Goal: Information Seeking & Learning: Understand process/instructions

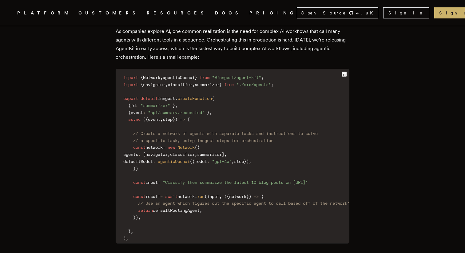
scroll to position [408, 0]
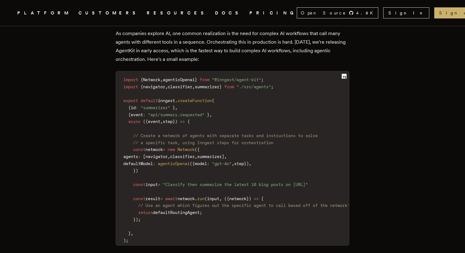
click at [179, 81] on span "agenticOpenai" at bounding box center [179, 79] width 32 height 5
click at [237, 102] on code "import { Network , agenticOpenai } from "@inngest/agent-kit" ; import { navigat…" at bounding box center [249, 160] width 266 height 170
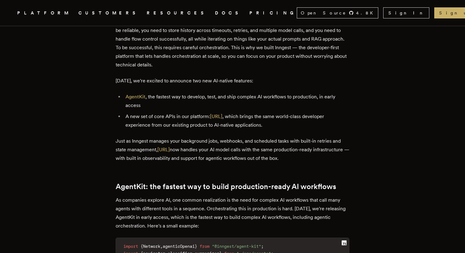
scroll to position [242, 0]
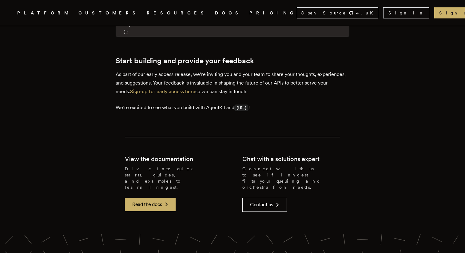
scroll to position [1260, 0]
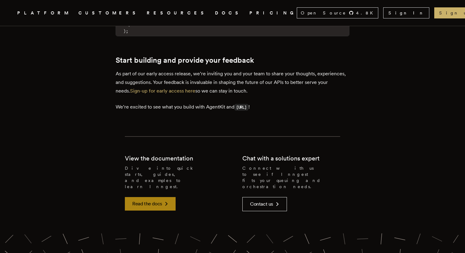
click at [161, 197] on link "Read the docs" at bounding box center [150, 204] width 51 height 14
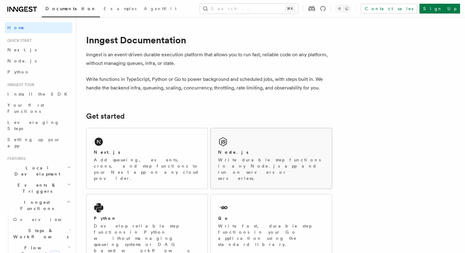
click at [252, 153] on div "Node.js" at bounding box center [271, 152] width 106 height 6
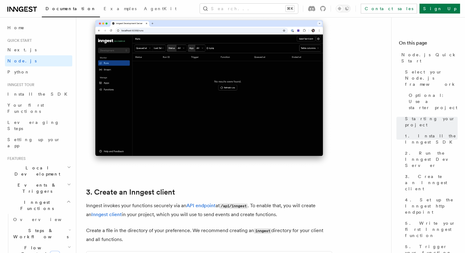
scroll to position [624, 0]
